Goal: Task Accomplishment & Management: Complete application form

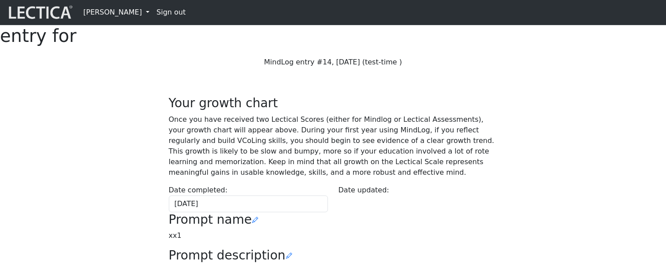
scroll to position [223, 0]
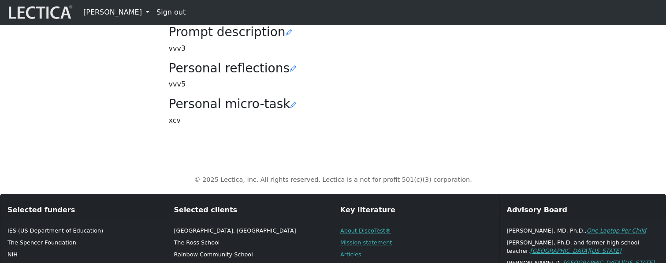
click at [341, 104] on div "Your growth chart Once you have received two Lectical Scores (either for Mindlo…" at bounding box center [333, 3] width 339 height 260
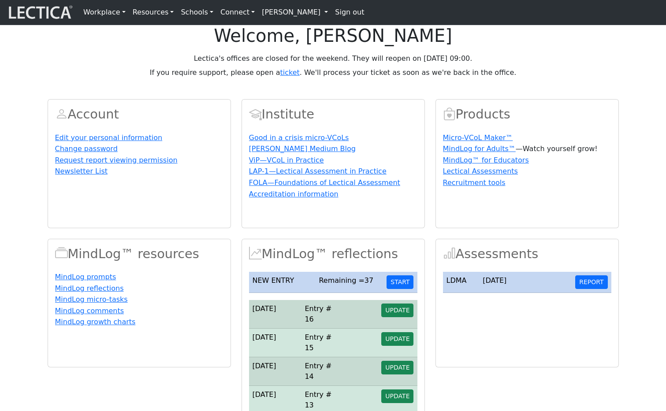
click at [289, 15] on link "[PERSON_NAME]" at bounding box center [294, 13] width 73 height 18
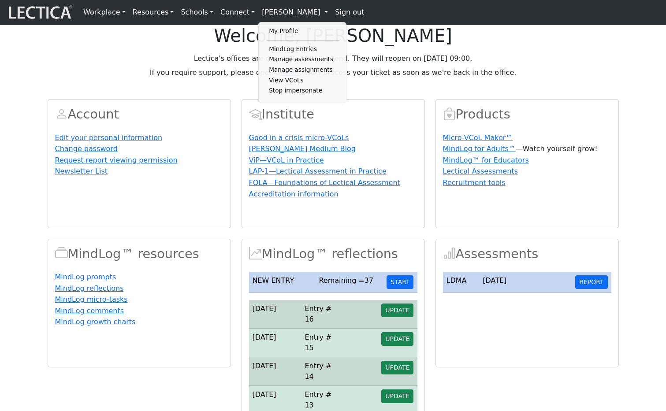
click at [470, 78] on p "If you require support, please open a ticket . We'll process your ticket as soo…" at bounding box center [333, 72] width 571 height 11
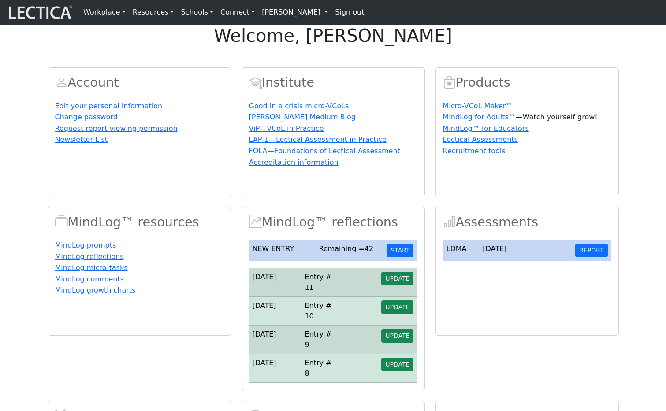
click at [398, 282] on span "UPDATE" at bounding box center [397, 278] width 24 height 7
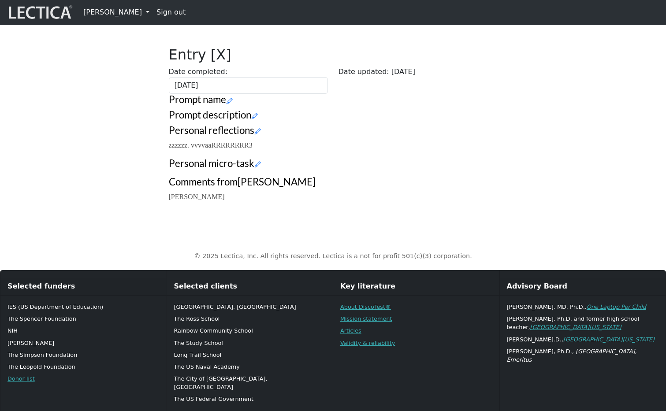
scroll to position [224, 0]
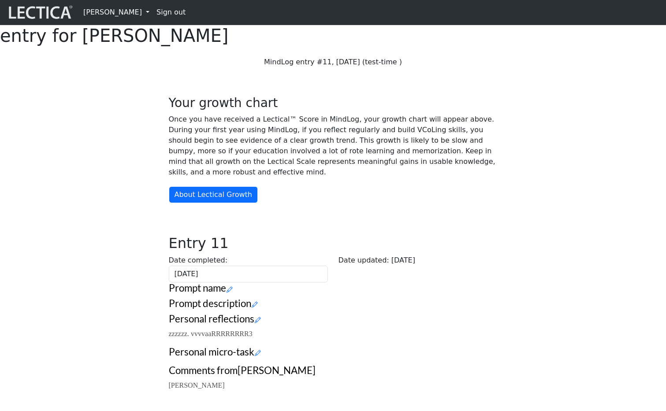
scroll to position [224, 0]
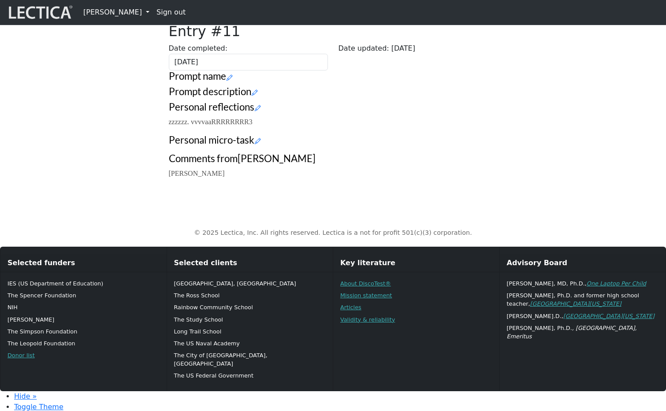
scroll to position [193, 0]
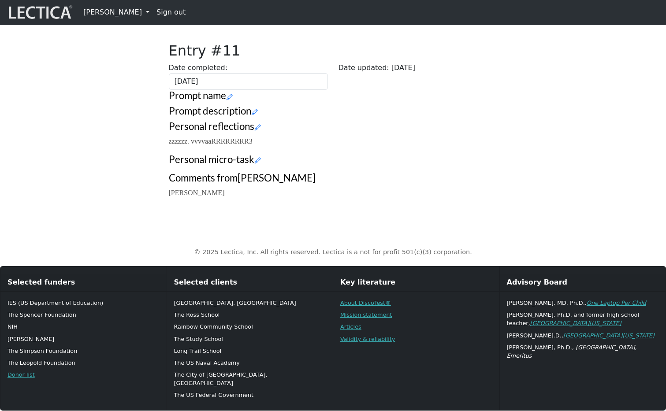
click at [122, 15] on link "[PERSON_NAME]" at bounding box center [116, 13] width 73 height 18
click at [119, 33] on link "My Profile" at bounding box center [124, 31] width 73 height 11
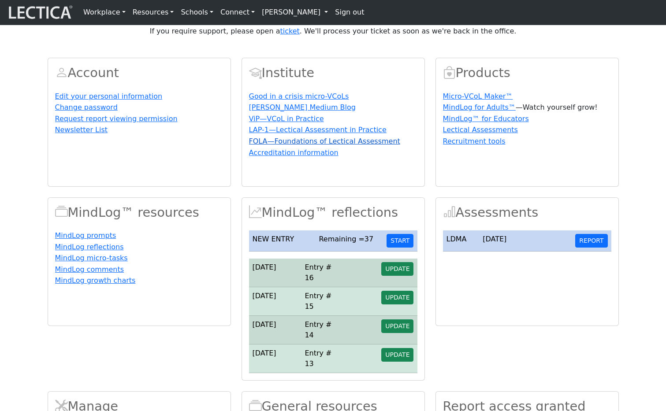
scroll to position [110, 0]
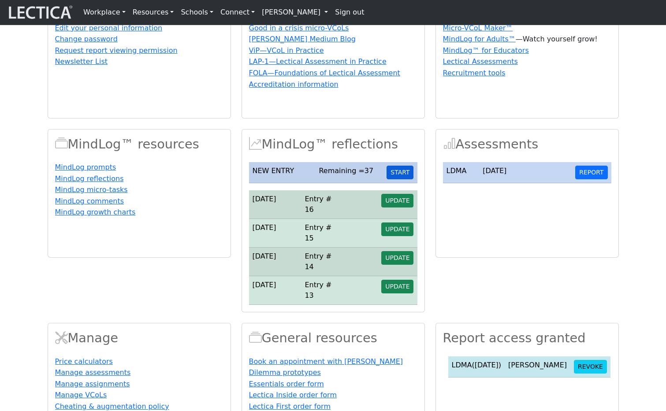
click at [402, 179] on button "START" at bounding box center [400, 173] width 27 height 14
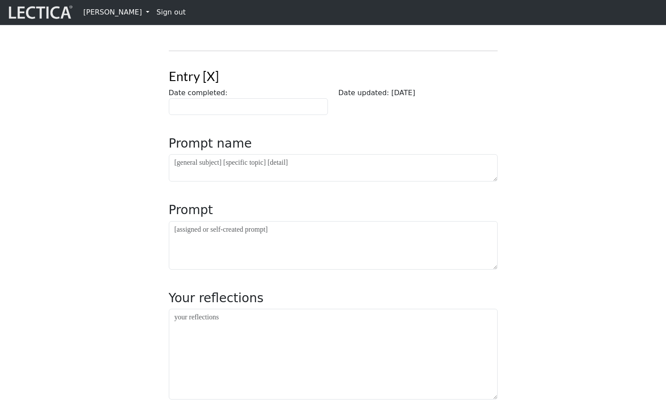
scroll to position [60, 0]
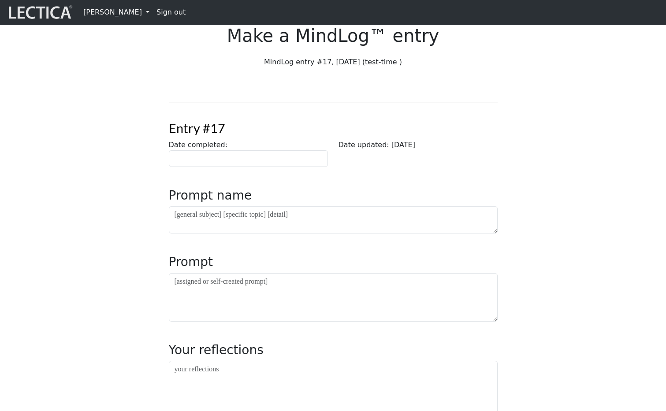
scroll to position [60, 0]
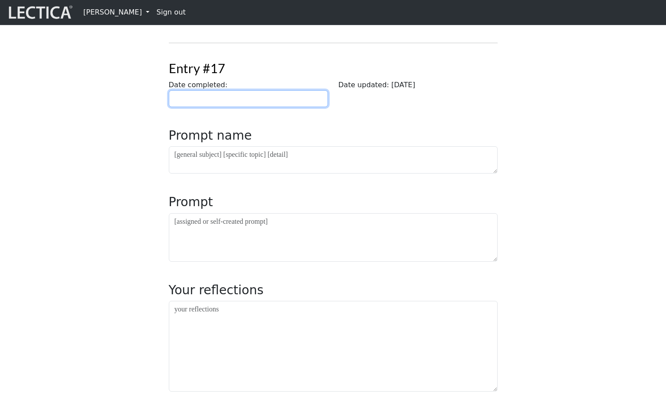
type input "[DATE]"
click at [223, 107] on input "[DATE]" at bounding box center [248, 98] width 159 height 17
click at [92, 128] on div "Entry #17 Date completed: 2025-08-30 August 2025 Su Mo Tu We Th Fr Sa 27 28 29 …" at bounding box center [333, 332] width 582 height 592
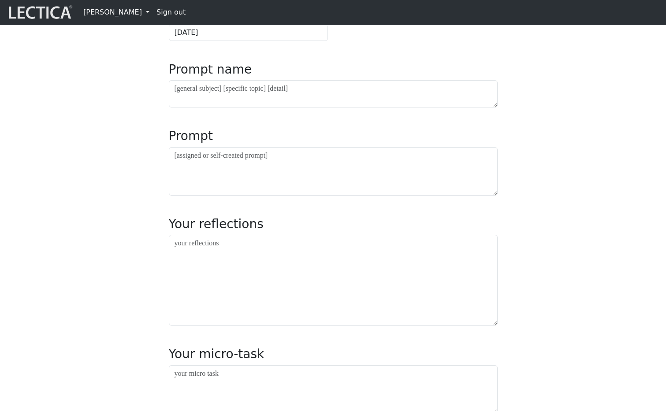
scroll to position [115, 0]
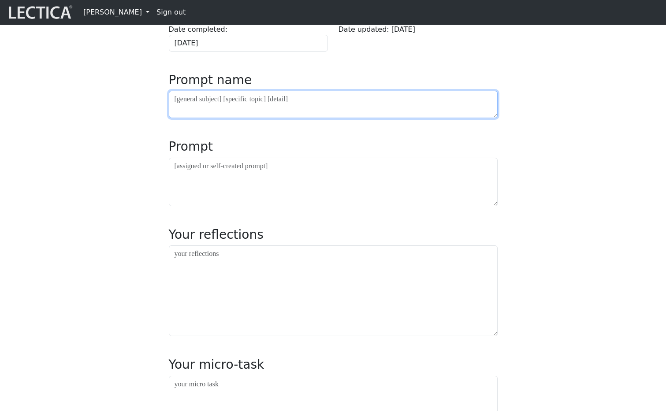
click at [238, 118] on textarea at bounding box center [333, 104] width 329 height 27
type textarea "general subject"
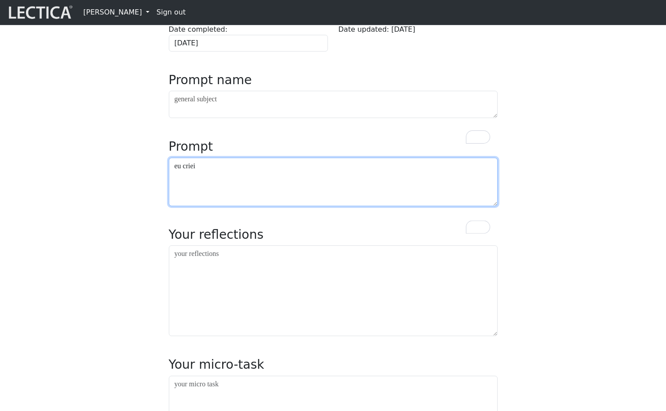
type textarea "eu criei"
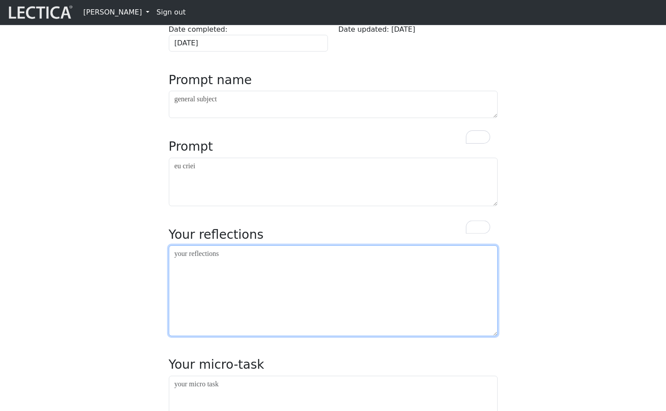
click at [263, 303] on textarea at bounding box center [333, 290] width 329 height 91
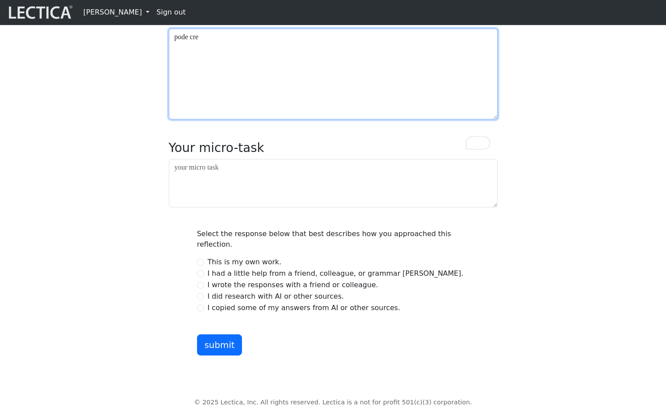
scroll to position [334, 0]
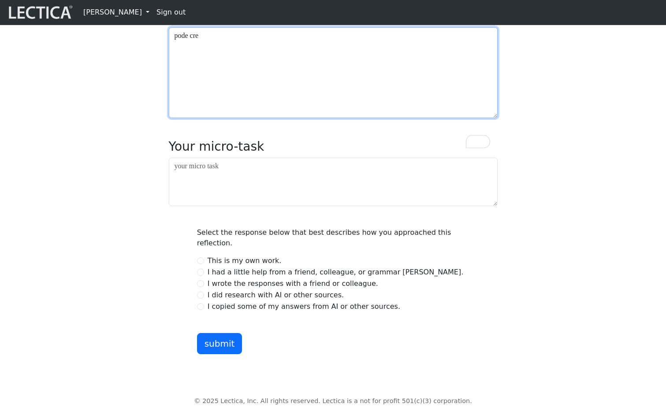
type textarea "pode cre"
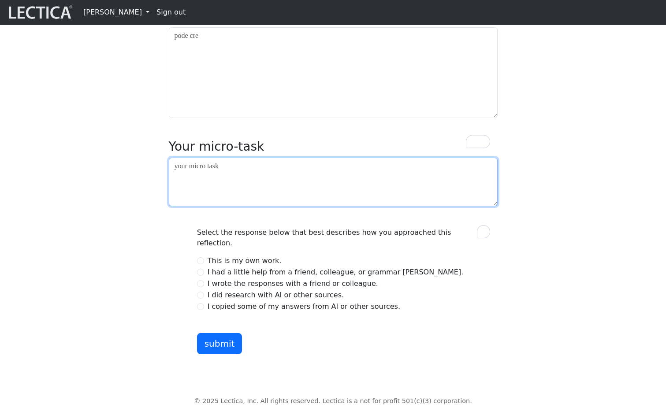
click at [256, 206] on textarea "To enrich screen reader interactions, please activate Accessibility in Grammarl…" at bounding box center [333, 182] width 329 height 48
type textarea "yo no pienso"
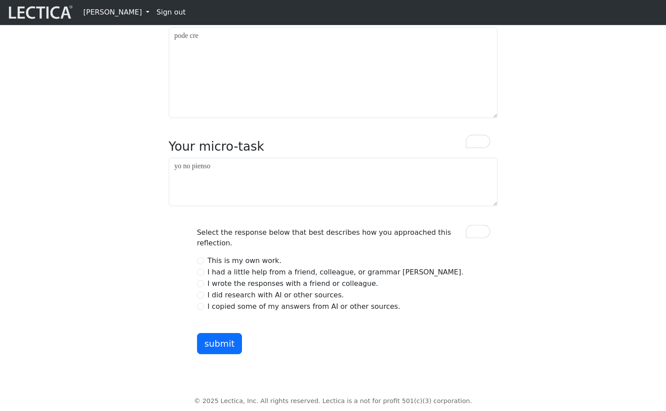
click at [213, 354] on div "Select the response below that best describes how you approached this reflectio…" at bounding box center [333, 290] width 283 height 127
click at [217, 354] on button "submit" at bounding box center [219, 343] width 45 height 21
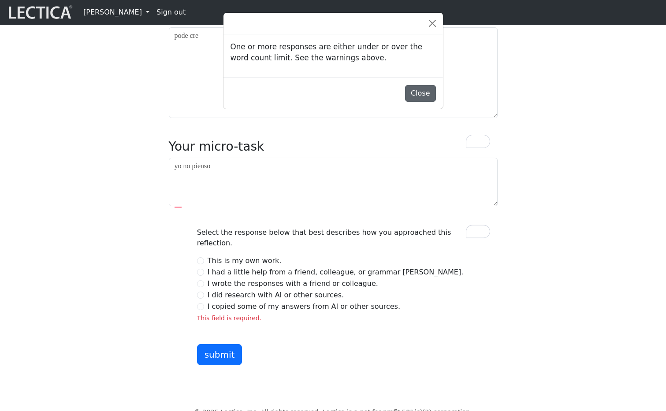
click at [424, 96] on button "Close" at bounding box center [420, 93] width 31 height 17
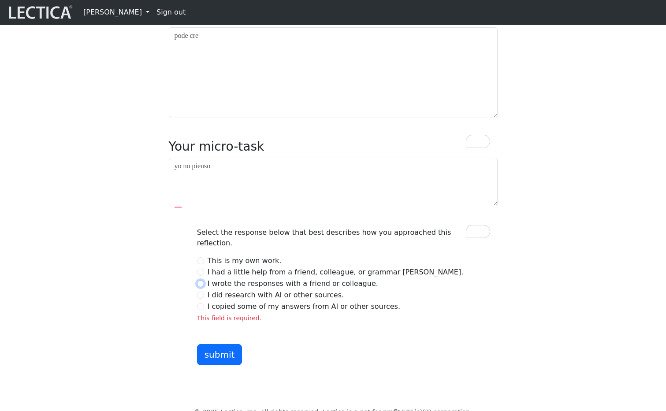
click at [198, 287] on input "I wrote the responses with a friend or colleague." at bounding box center [200, 283] width 7 height 7
radio input "true"
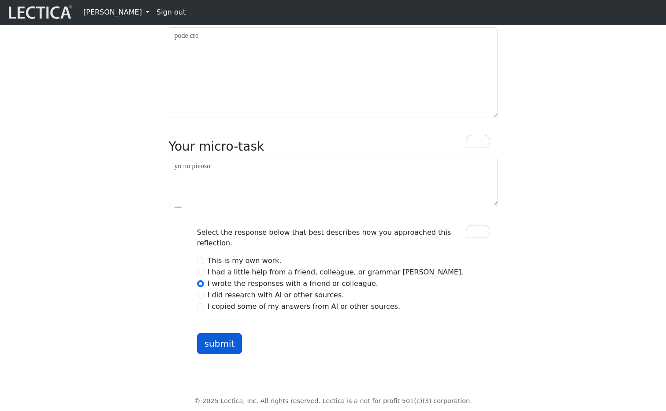
click at [213, 354] on button "submit" at bounding box center [219, 343] width 45 height 21
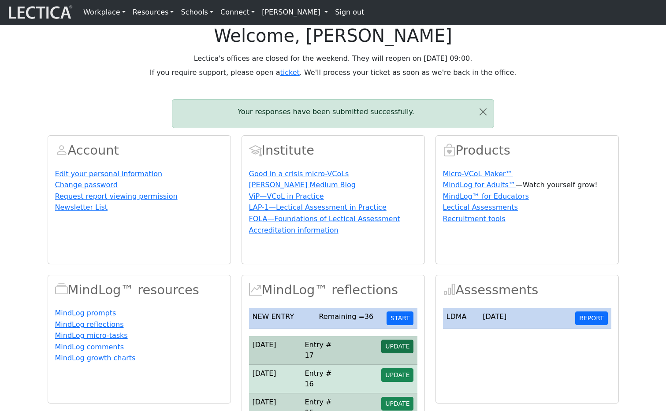
click at [394, 350] on span "UPDATE" at bounding box center [397, 346] width 24 height 7
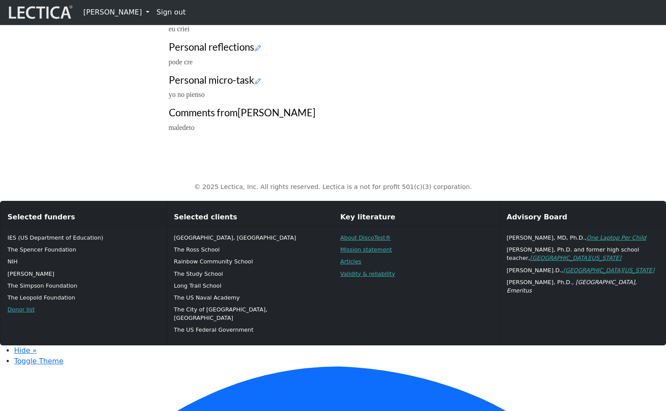
scroll to position [304, 0]
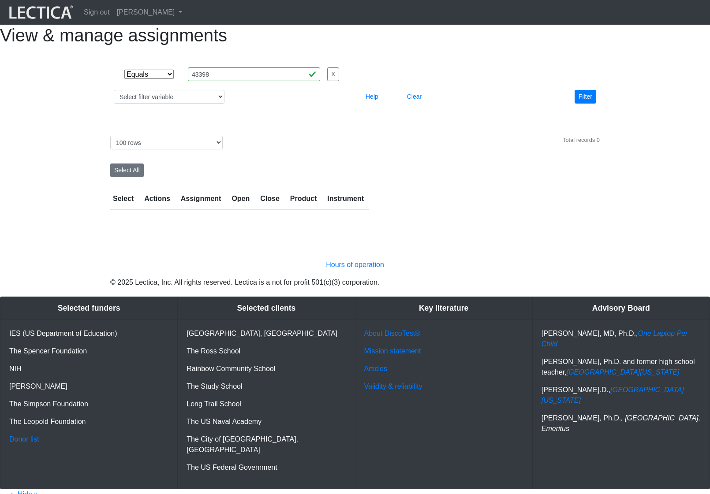
select select "equal"
select select "100"
click at [632, 210] on div "View & manage assignments Select filter Equals List Greater than Less than Sear…" at bounding box center [355, 121] width 710 height 193
click at [594, 177] on div at bounding box center [438, 171] width 335 height 14
click at [587, 144] on div "Total records 0" at bounding box center [580, 140] width 37 height 8
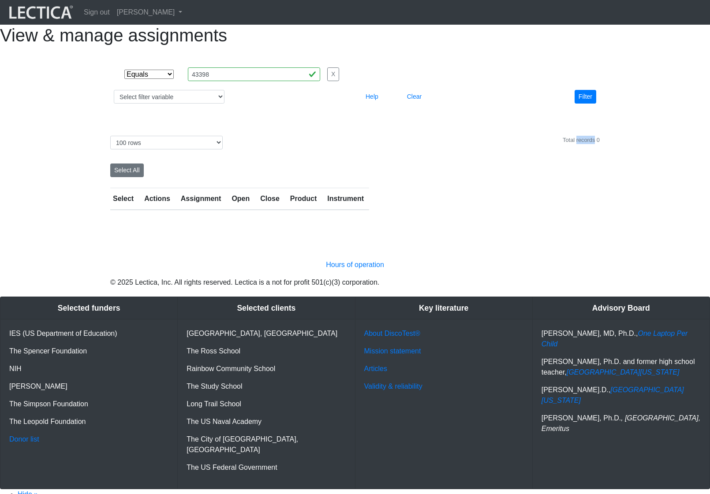
click at [587, 144] on div "Total records 0" at bounding box center [580, 140] width 37 height 8
click at [622, 118] on div "Select filter Equals List Greater than Less than Search string 43398 X Select f…" at bounding box center [355, 85] width 710 height 65
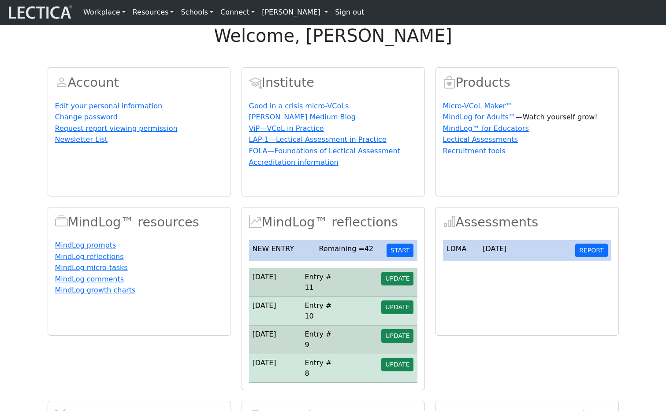
click at [391, 46] on div "welcome, Nicholas Maisano" at bounding box center [333, 35] width 666 height 21
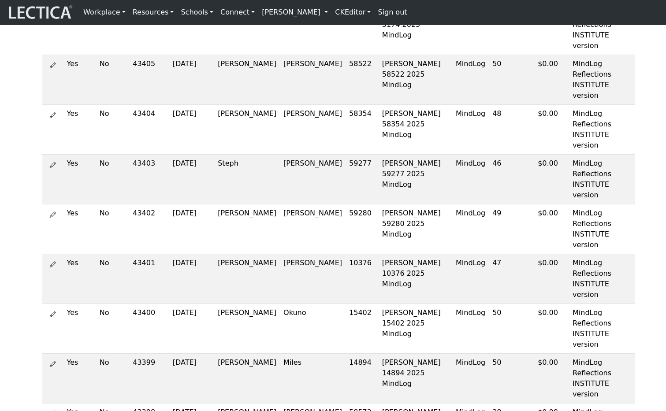
scroll to position [1082, 0]
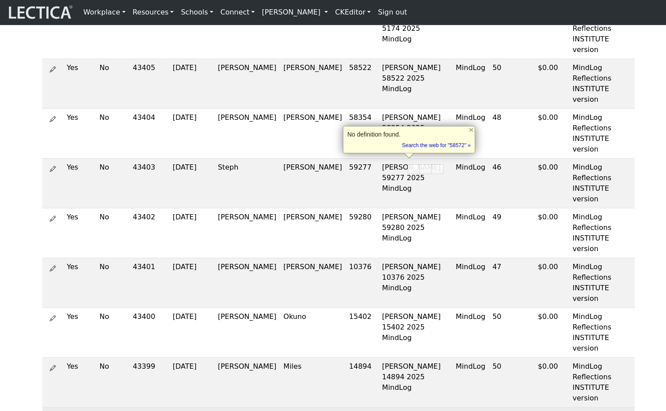
copy td "58572"
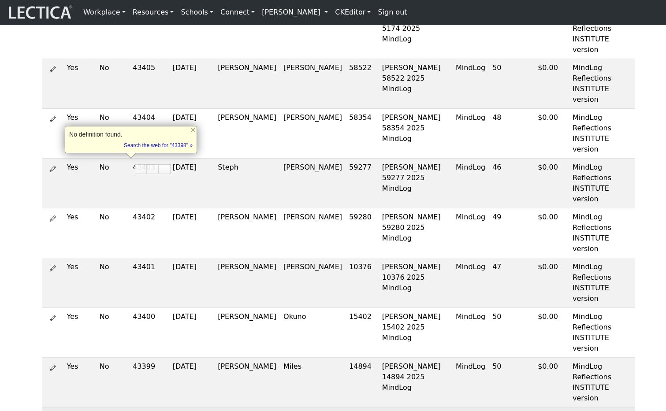
copy td "43398"
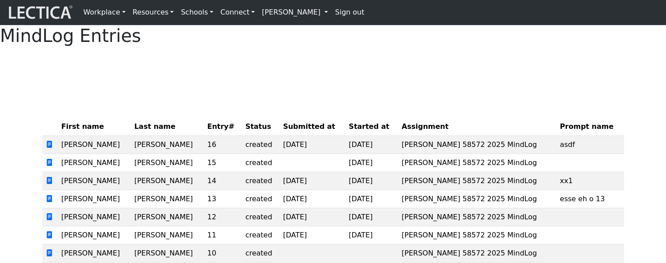
click at [272, 11] on link "[PERSON_NAME]" at bounding box center [294, 13] width 73 height 18
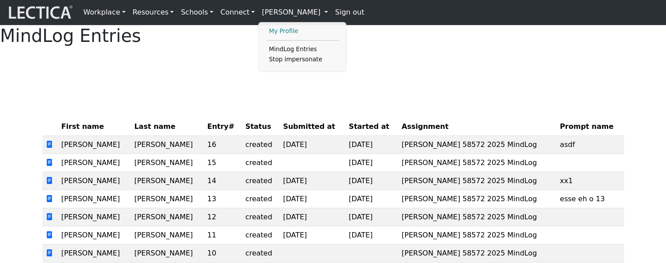
click at [270, 34] on link "My Profile" at bounding box center [303, 31] width 73 height 11
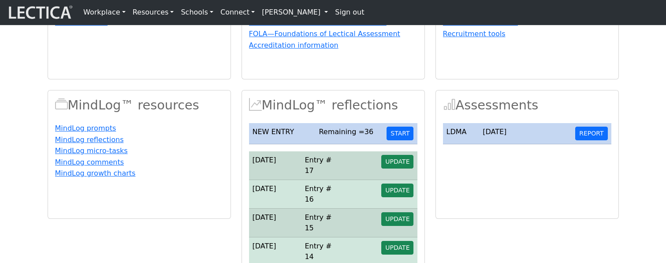
scroll to position [168, 0]
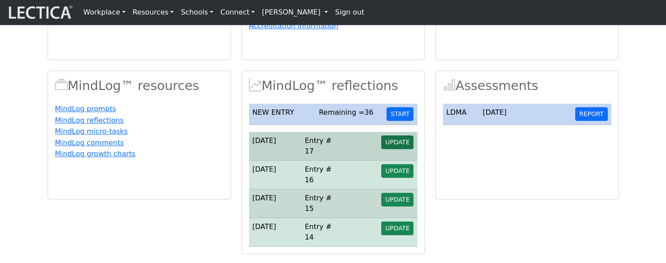
click at [401, 145] on span "UPDATE" at bounding box center [397, 141] width 24 height 7
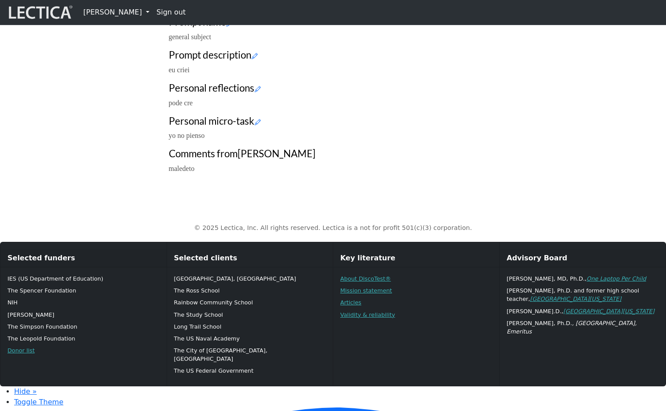
scroll to position [259, 0]
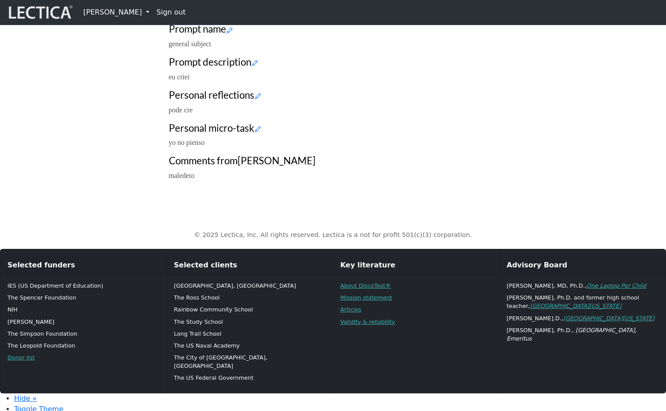
click at [131, 13] on link "[PERSON_NAME]" at bounding box center [116, 13] width 73 height 18
click at [104, 33] on link "My Profile" at bounding box center [124, 31] width 73 height 11
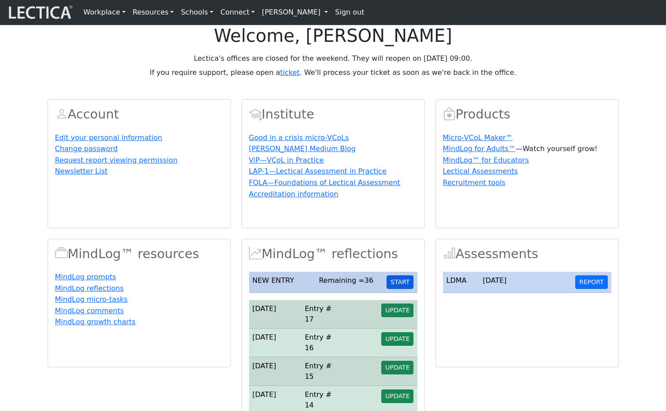
click at [400, 289] on button "START" at bounding box center [400, 282] width 27 height 14
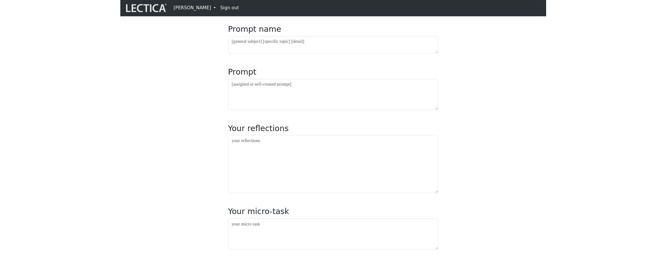
scroll to position [153, 0]
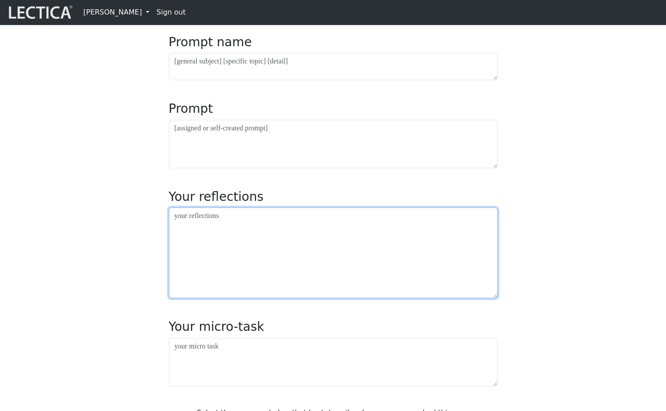
click at [236, 258] on textarea at bounding box center [333, 253] width 329 height 91
type textarea "this is in editing mode"
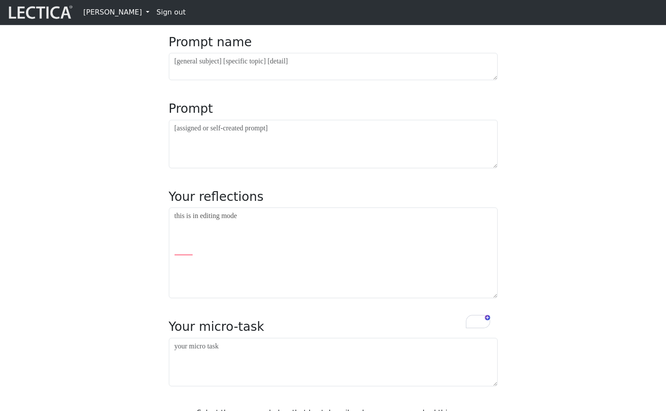
click at [76, 146] on div "Entry #18 Date completed: Date updated: [DATE] Prompt name Prompt Your reflecti…" at bounding box center [333, 238] width 582 height 592
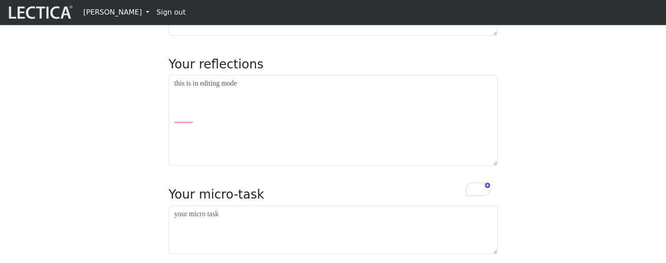
scroll to position [287, 0]
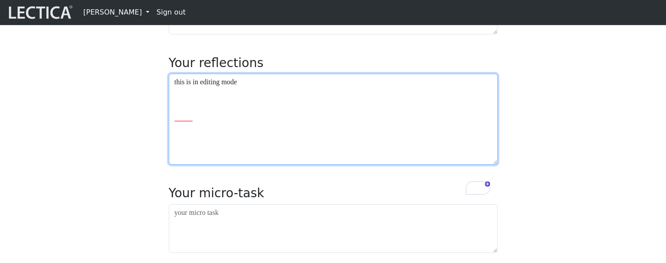
click at [274, 132] on textarea "this is in editing mode" at bounding box center [333, 119] width 329 height 91
click at [342, 138] on textarea "this is in editing mode" at bounding box center [333, 119] width 329 height 91
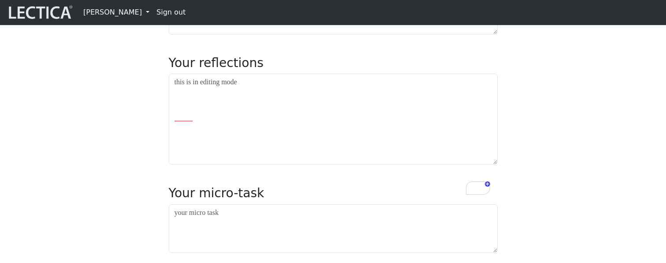
click at [128, 123] on div "Entry #18 Date completed: Date updated: 2025-08-30 Prompt name Prompt Your refl…" at bounding box center [333, 104] width 582 height 592
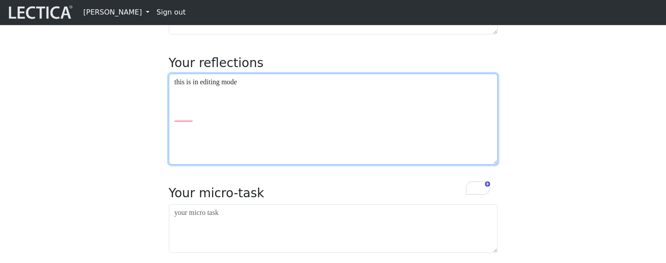
click at [293, 134] on textarea "this is in editing mode" at bounding box center [333, 119] width 329 height 91
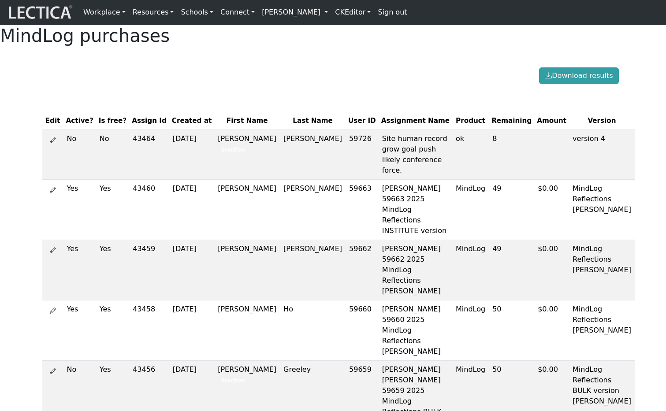
scroll to position [1082, 0]
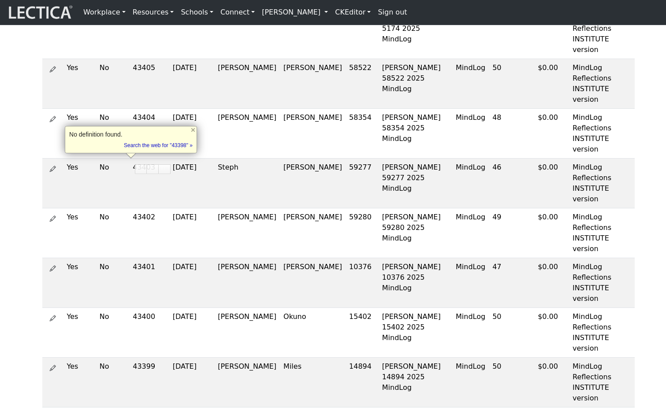
click at [326, 15] on link "Alessandro Madruga Correia" at bounding box center [294, 13] width 73 height 18
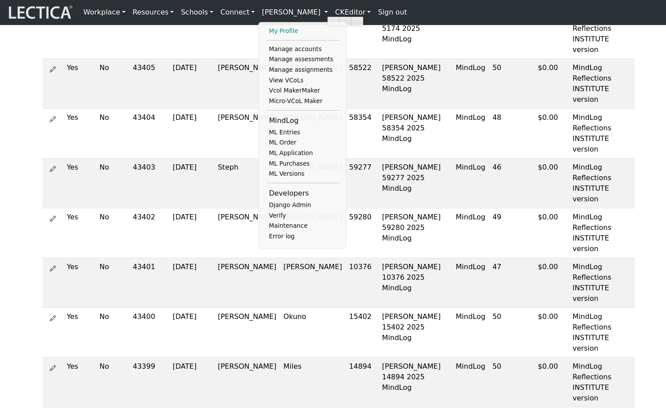
click at [275, 33] on link "My Profile" at bounding box center [303, 31] width 73 height 11
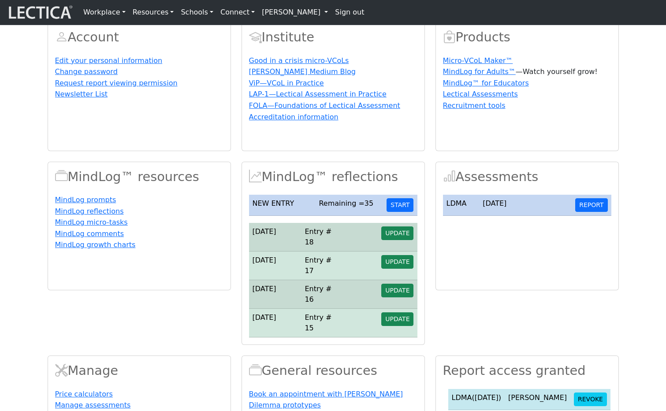
scroll to position [108, 0]
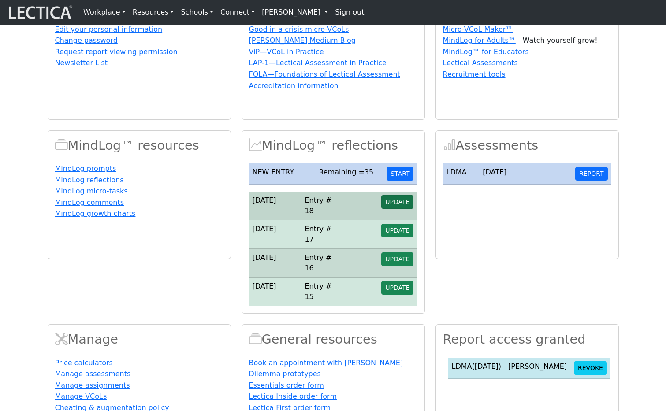
click at [405, 205] on span "UPDATE" at bounding box center [397, 201] width 24 height 7
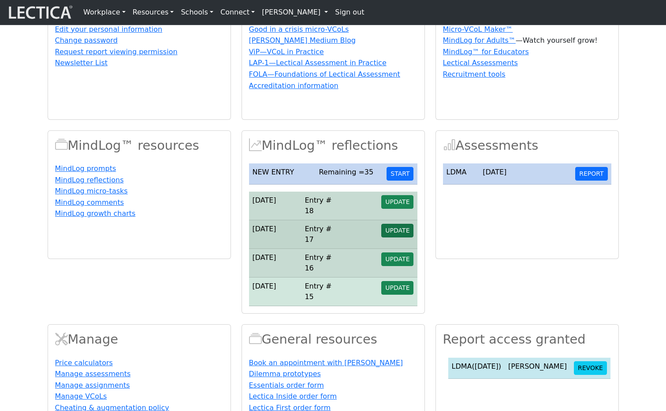
click at [401, 209] on button "UPDATE" at bounding box center [397, 202] width 32 height 14
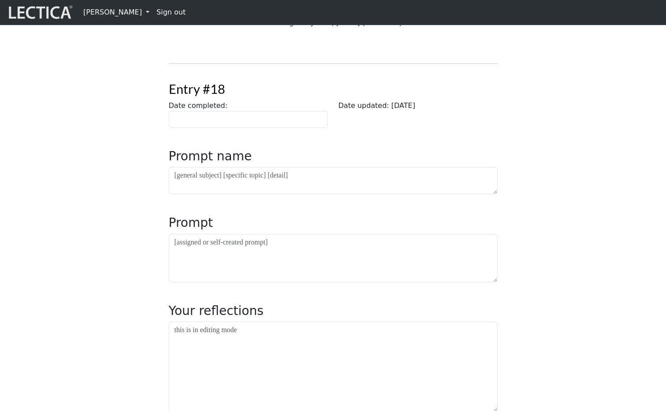
scroll to position [113, 0]
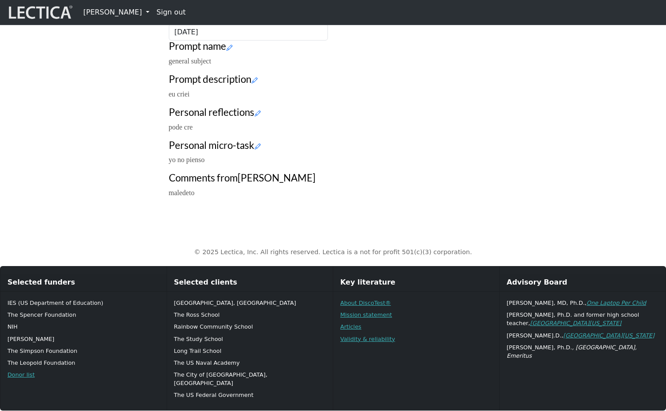
scroll to position [245, 0]
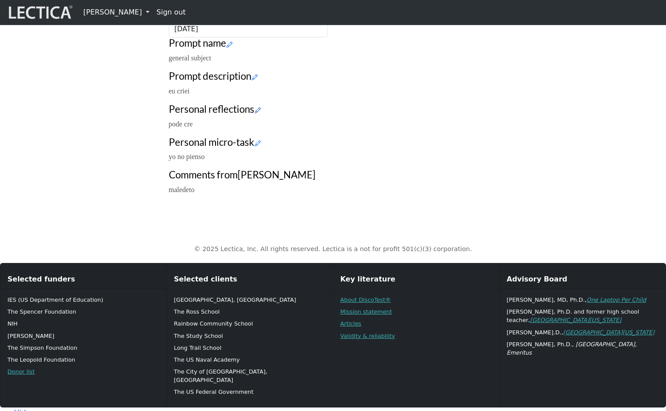
click at [261, 114] on icon at bounding box center [258, 110] width 6 height 7
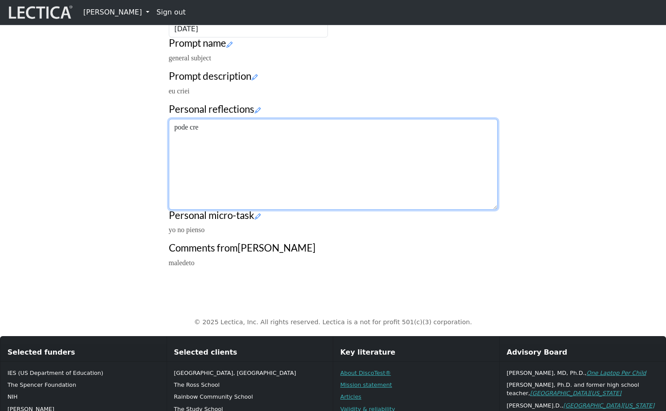
click at [271, 210] on textarea "pode cre" at bounding box center [333, 164] width 329 height 91
type textarea "pode cre adsfasdfasd"
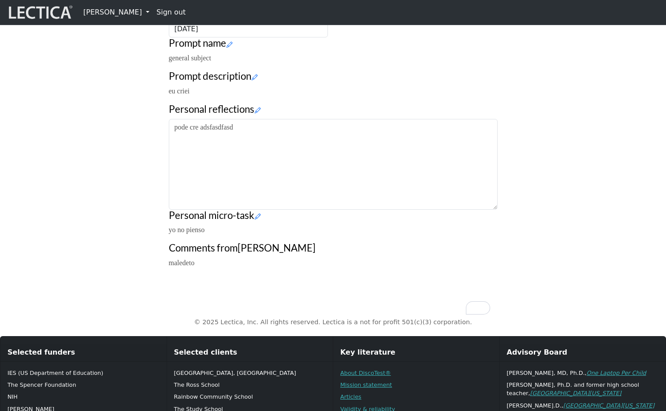
click at [71, 197] on div "Your growth chart Once you have received a Lectical™ Score in MindLog, your gro…" at bounding box center [333, 52] width 582 height 446
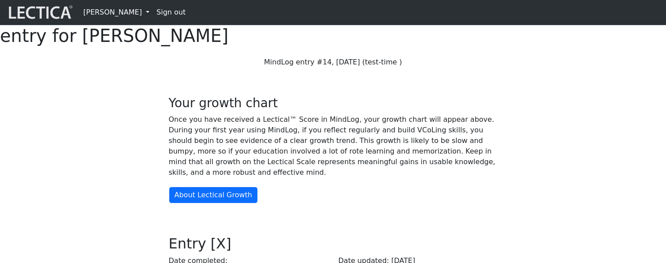
click at [119, 16] on link "[PERSON_NAME]" at bounding box center [116, 13] width 73 height 18
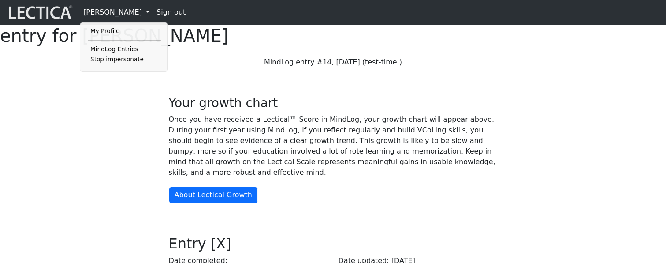
click at [70, 119] on div "Your growth chart Once you have received a Lectical™ Score in MindLog, your gro…" at bounding box center [333, 244] width 582 height 340
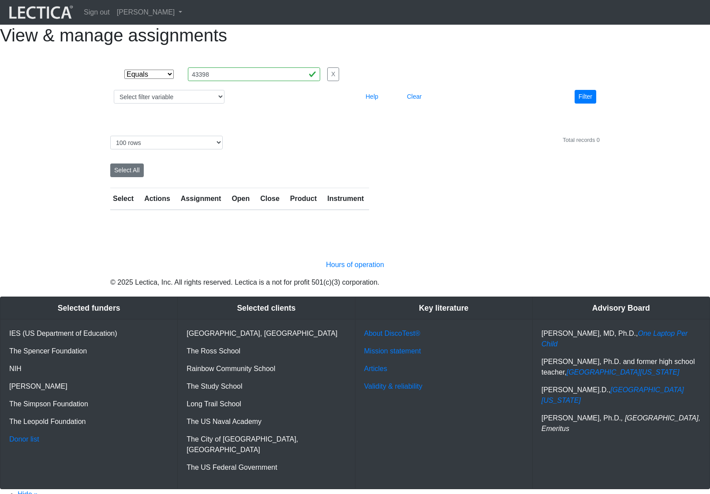
select select "equal"
select select "100"
